Goal: Task Accomplishment & Management: Manage account settings

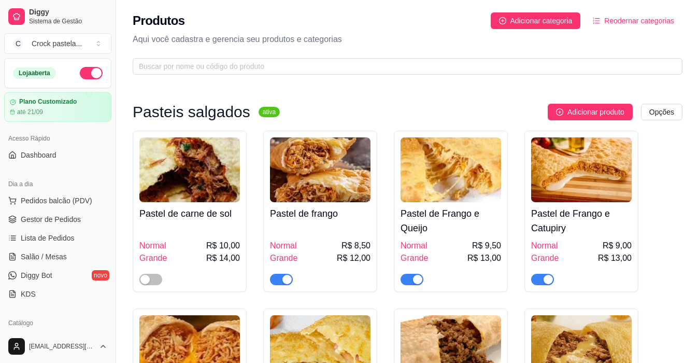
scroll to position [124, 0]
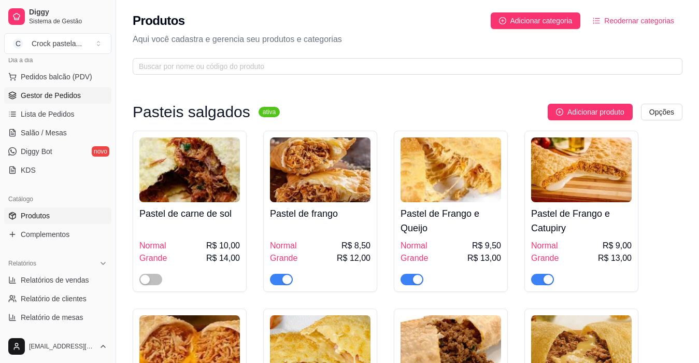
click at [64, 89] on link "Gestor de Pedidos" at bounding box center [57, 95] width 107 height 17
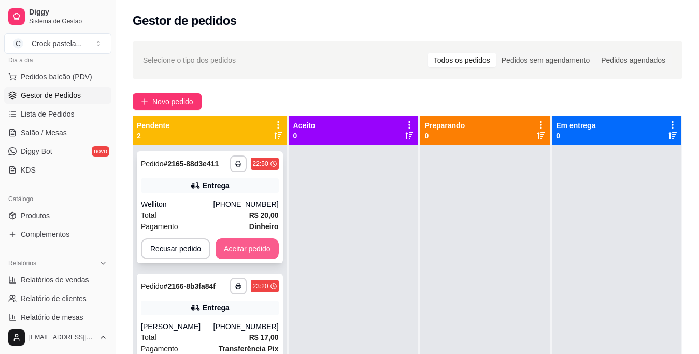
click at [254, 244] on button "Aceitar pedido" at bounding box center [247, 248] width 63 height 21
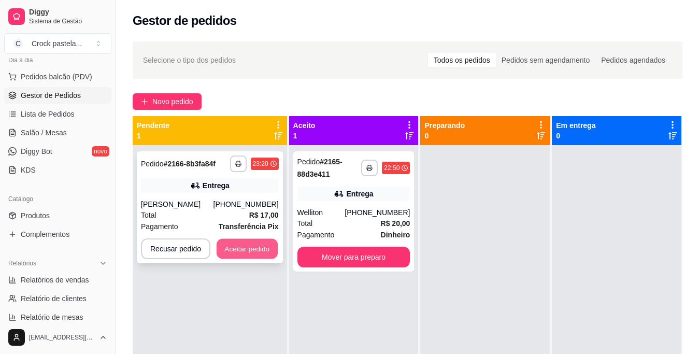
click at [255, 245] on button "Aceitar pedido" at bounding box center [247, 249] width 61 height 20
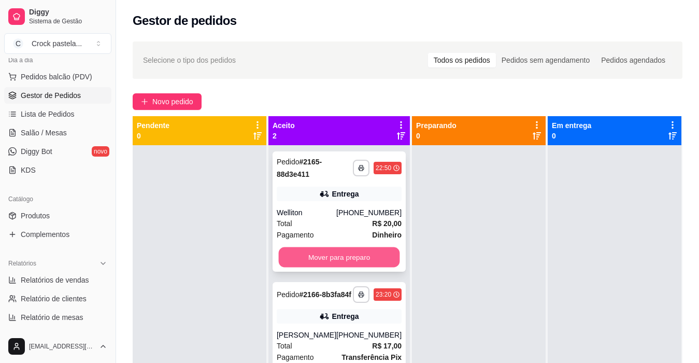
click at [348, 253] on button "Mover para preparo" at bounding box center [339, 257] width 121 height 20
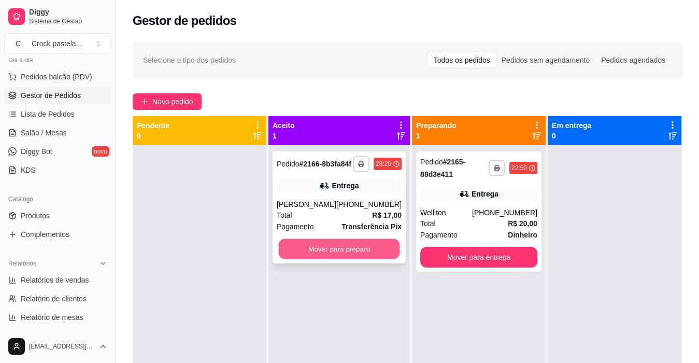
click at [362, 259] on button "Mover para preparo" at bounding box center [339, 249] width 121 height 20
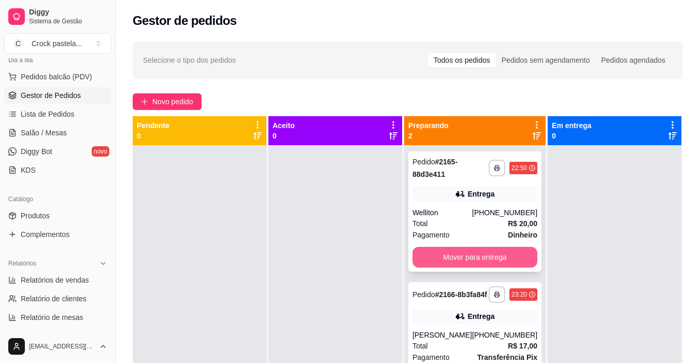
click at [434, 263] on button "Mover para entrega" at bounding box center [474, 257] width 125 height 21
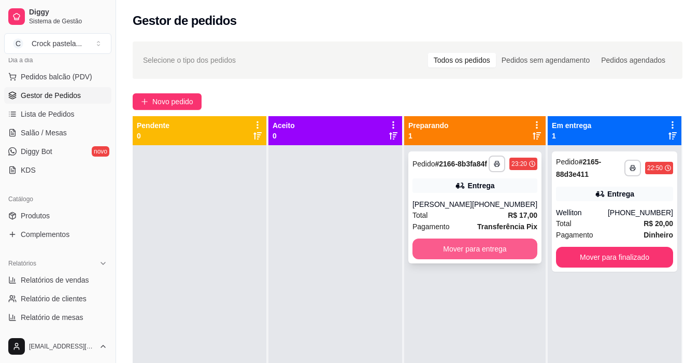
click at [476, 259] on button "Mover para entrega" at bounding box center [474, 248] width 125 height 21
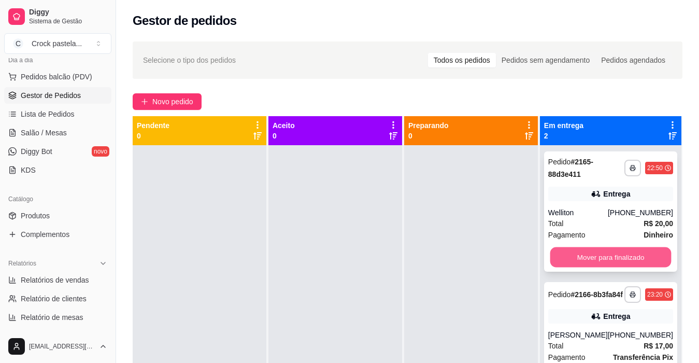
click at [578, 257] on button "Mover para finalizado" at bounding box center [610, 257] width 121 height 20
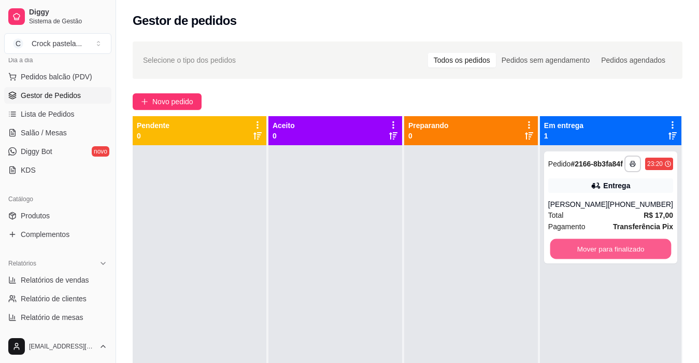
click at [578, 257] on button "Mover para finalizado" at bounding box center [610, 249] width 121 height 20
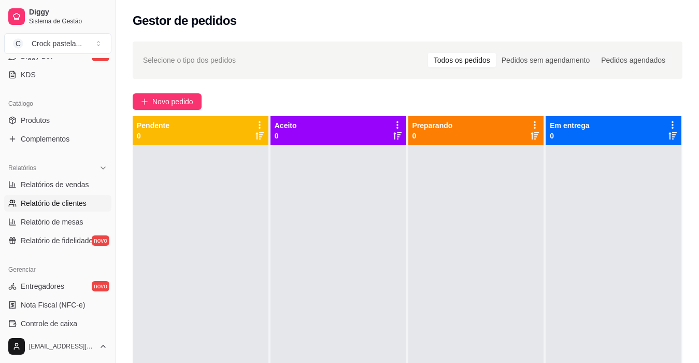
scroll to position [227, 0]
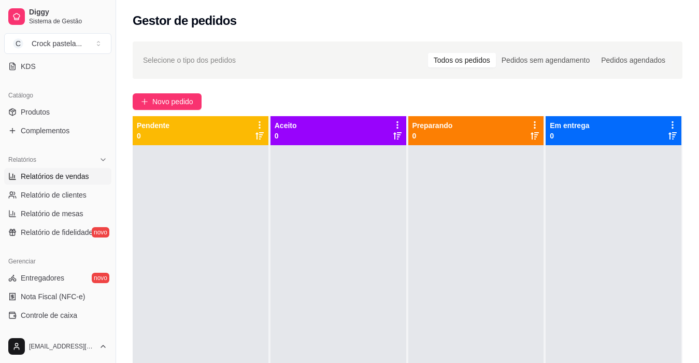
click at [61, 175] on span "Relatórios de vendas" at bounding box center [55, 176] width 68 height 10
select select "ALL"
select select "0"
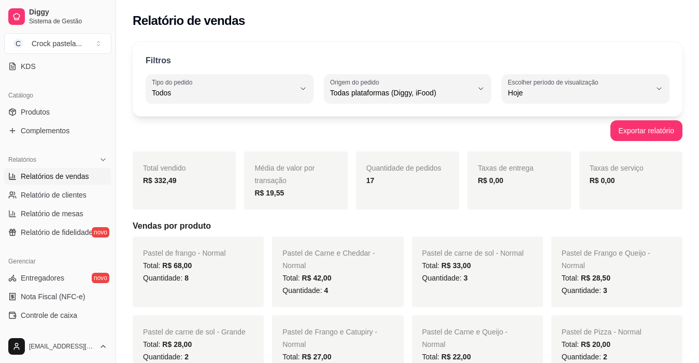
scroll to position [52, 0]
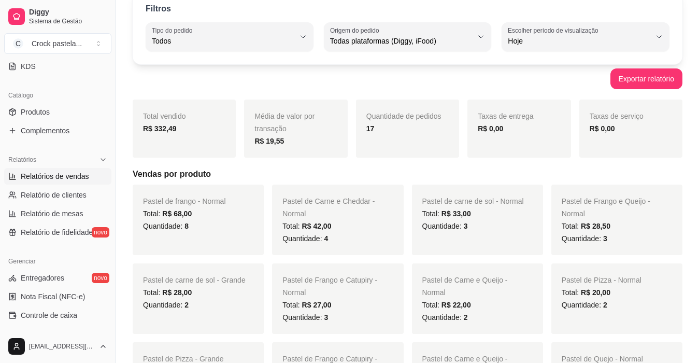
click at [209, 229] on div "Quantidade: 8" at bounding box center [198, 226] width 110 height 12
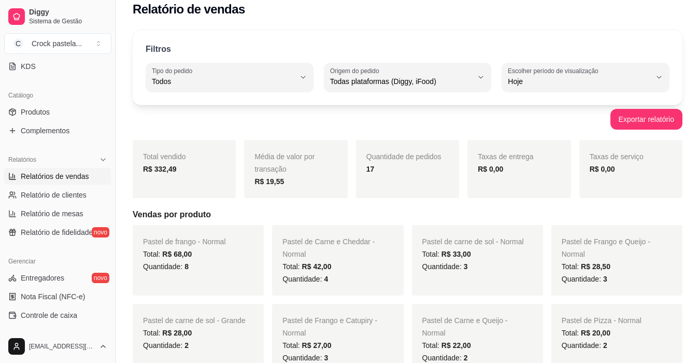
scroll to position [0, 0]
